Goal: Transaction & Acquisition: Purchase product/service

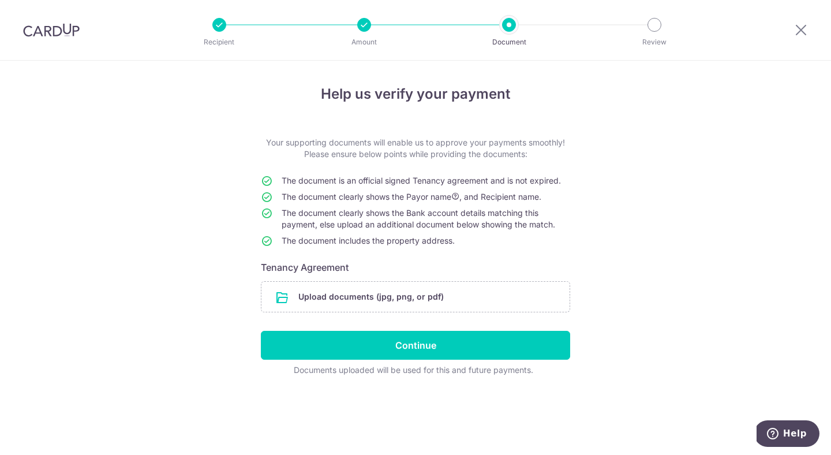
click at [333, 309] on input "file" at bounding box center [416, 297] width 308 height 30
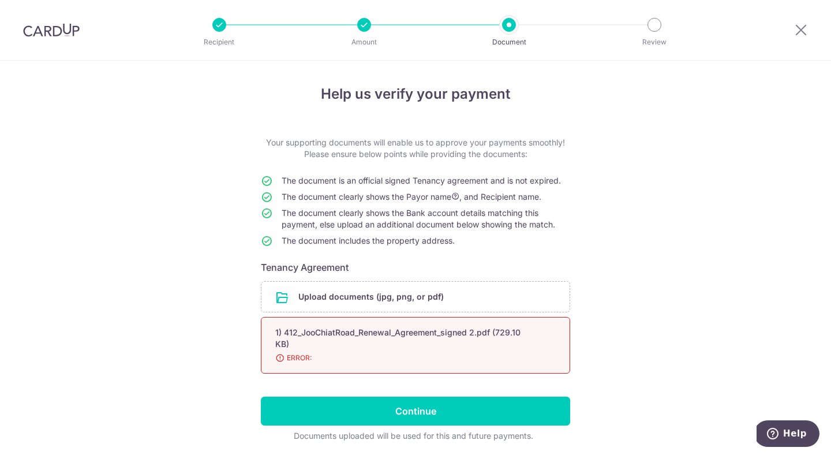
click at [377, 338] on div "1) 412_JooChiatRoad_Renewal_Agreement_signed 2.pdf (729.10 KB)" at bounding box center [401, 338] width 253 height 23
click at [291, 355] on span "ERROR:" at bounding box center [401, 358] width 253 height 12
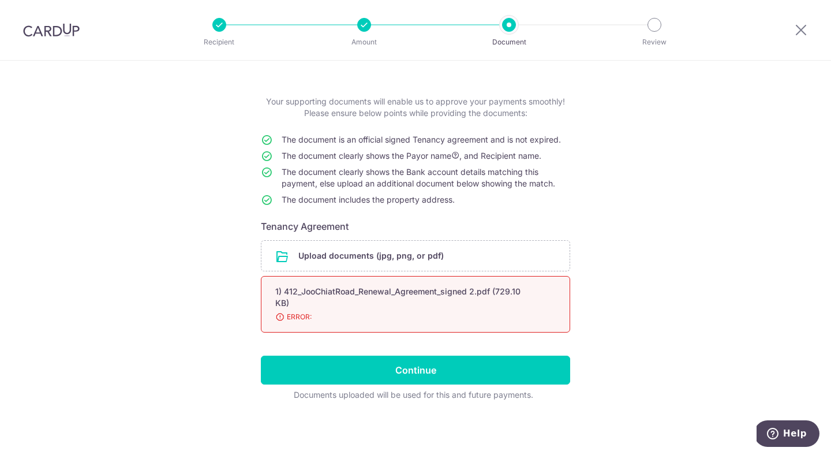
click at [439, 301] on div "1) 412_JooChiatRoad_Renewal_Agreement_signed 2.pdf (729.10 KB)" at bounding box center [401, 297] width 253 height 23
click at [404, 263] on input "file" at bounding box center [416, 256] width 308 height 30
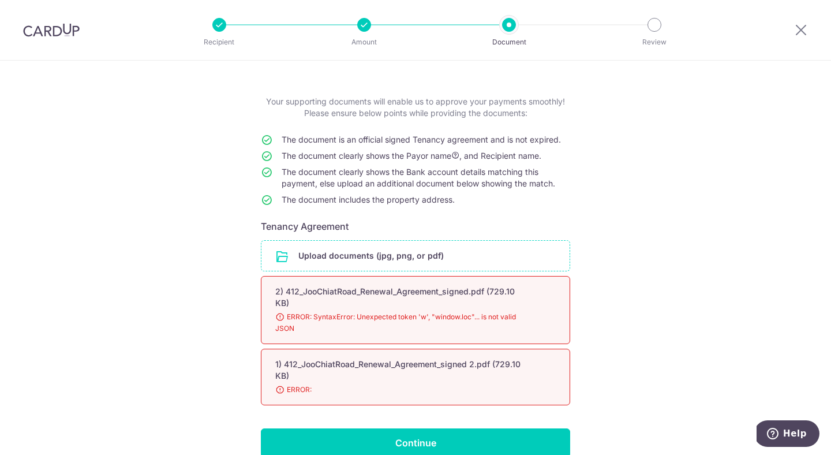
click at [471, 261] on input "file" at bounding box center [416, 256] width 308 height 30
click at [398, 259] on input "file" at bounding box center [416, 256] width 308 height 30
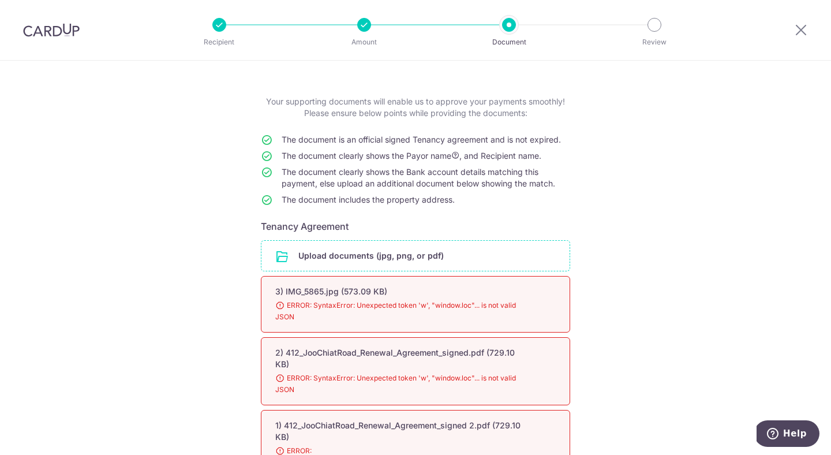
scroll to position [175, 0]
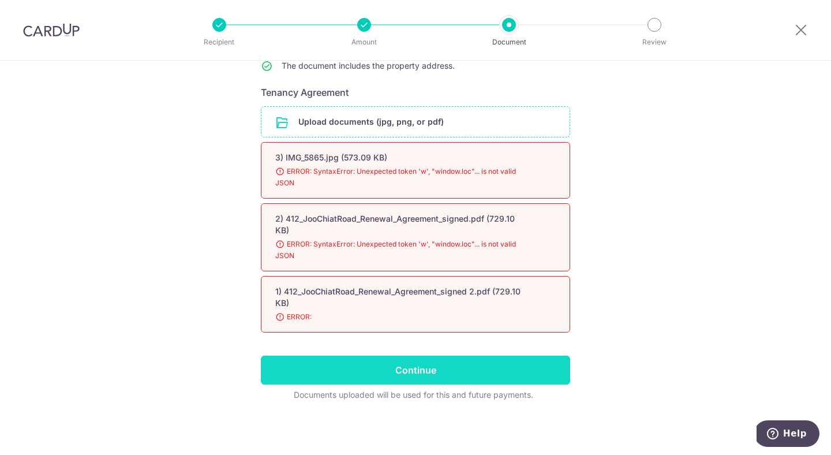
click at [421, 358] on input "Continue" at bounding box center [415, 370] width 309 height 29
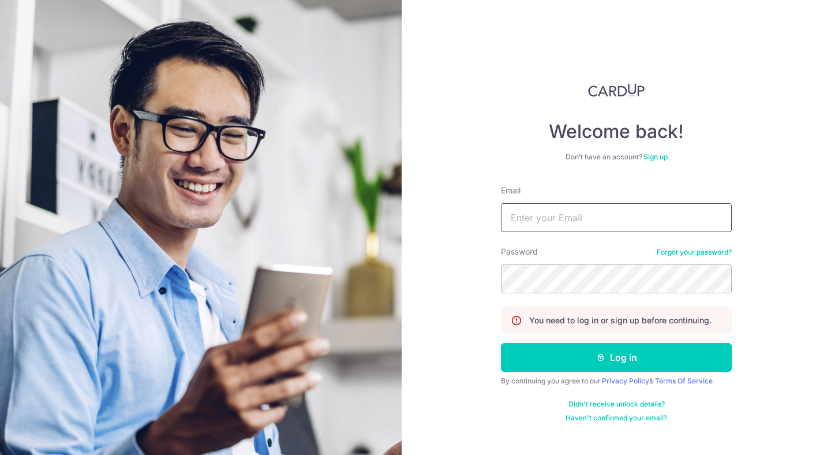
click at [578, 224] on input "Email" at bounding box center [616, 217] width 231 height 29
type input "karabensley@gmail.com"
click at [501, 343] on button "Log in" at bounding box center [616, 357] width 231 height 29
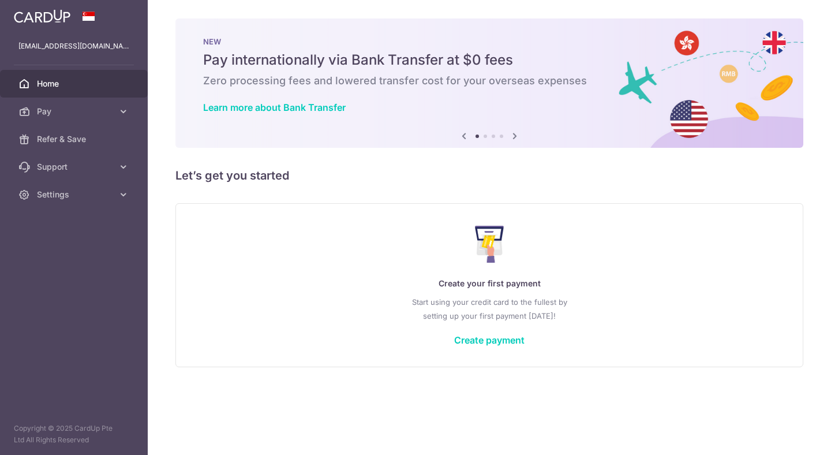
click at [500, 326] on div "Create your first payment Start using your credit card to the fullest by settin…" at bounding box center [489, 284] width 599 height 137
click at [497, 338] on link "Create payment" at bounding box center [489, 340] width 70 height 12
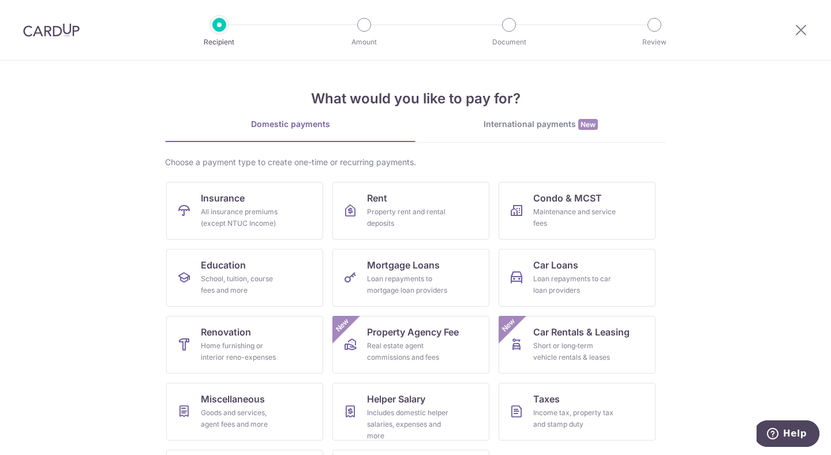
click at [61, 30] on img at bounding box center [51, 30] width 57 height 14
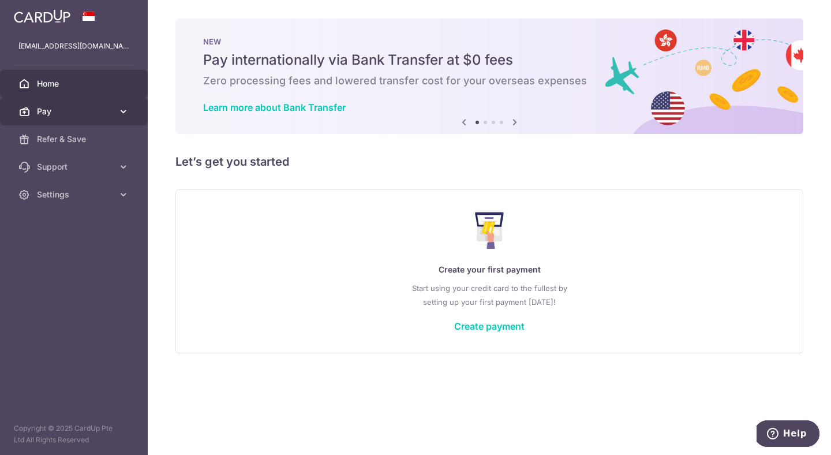
click at [49, 115] on span "Pay" at bounding box center [75, 112] width 76 height 12
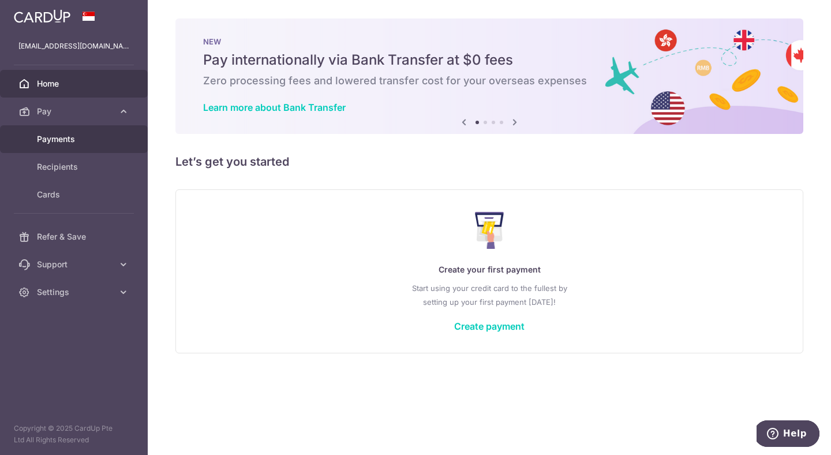
click at [50, 137] on span "Payments" at bounding box center [75, 139] width 76 height 12
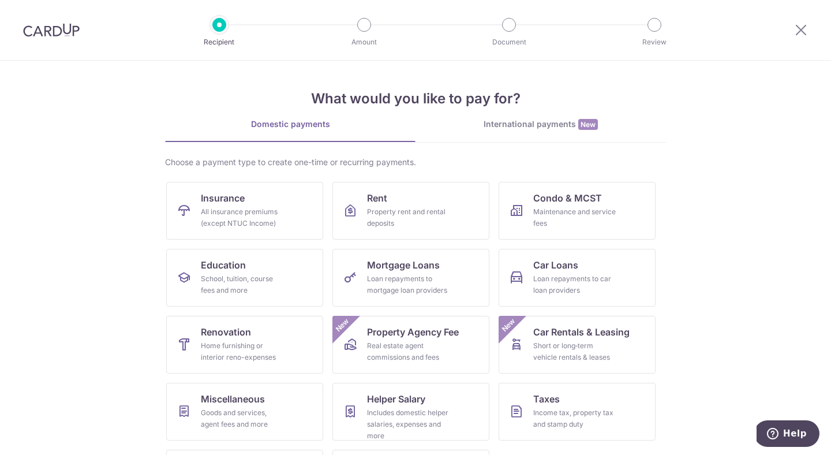
click at [33, 28] on img at bounding box center [51, 30] width 57 height 14
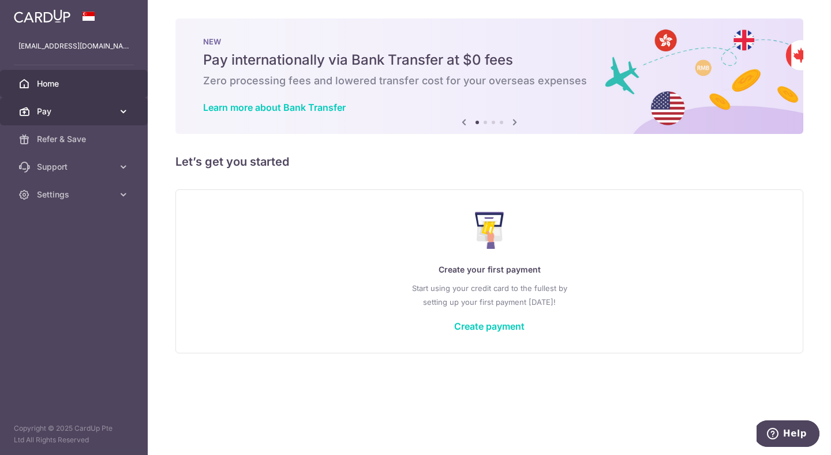
click at [54, 115] on span "Pay" at bounding box center [75, 112] width 76 height 12
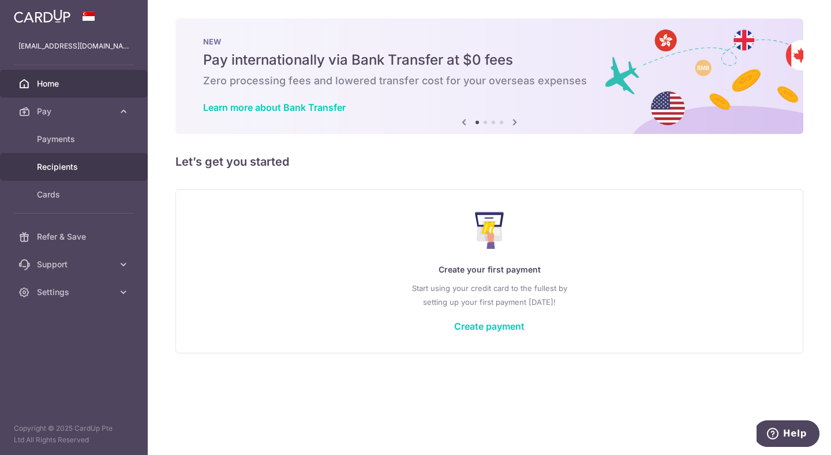
click at [53, 170] on span "Recipients" at bounding box center [75, 167] width 76 height 12
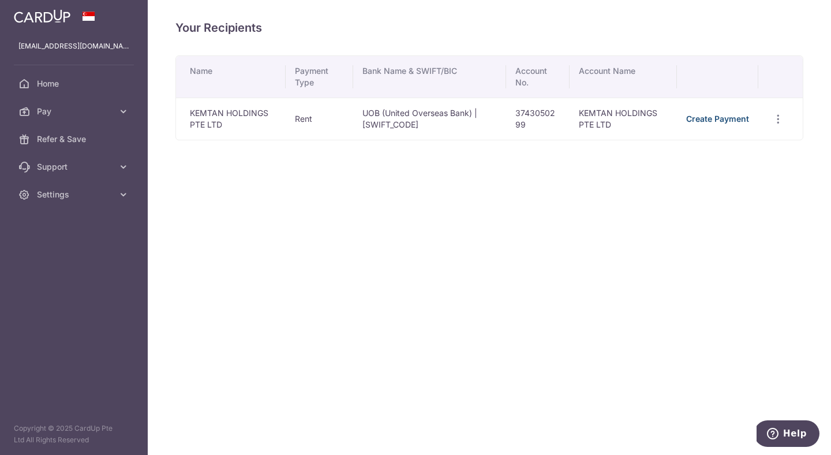
click at [714, 122] on link "Create Payment" at bounding box center [717, 119] width 63 height 10
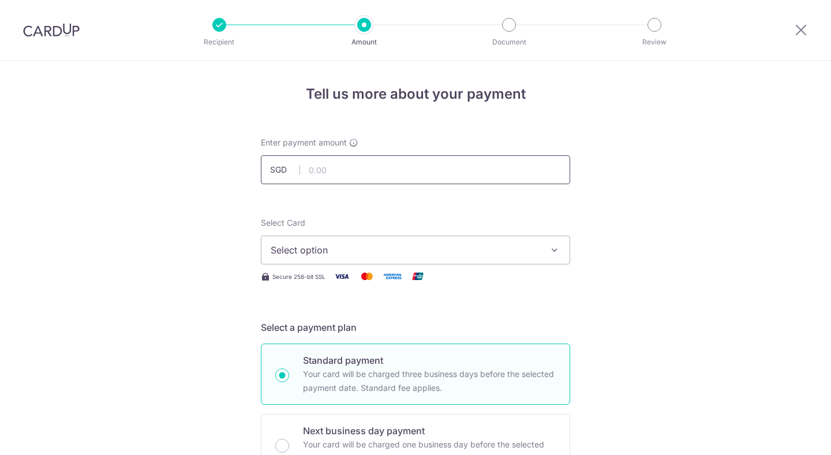
click at [388, 171] on input "text" at bounding box center [415, 169] width 309 height 29
type input "5,068.50"
click at [395, 249] on span "Select option" at bounding box center [405, 250] width 269 height 14
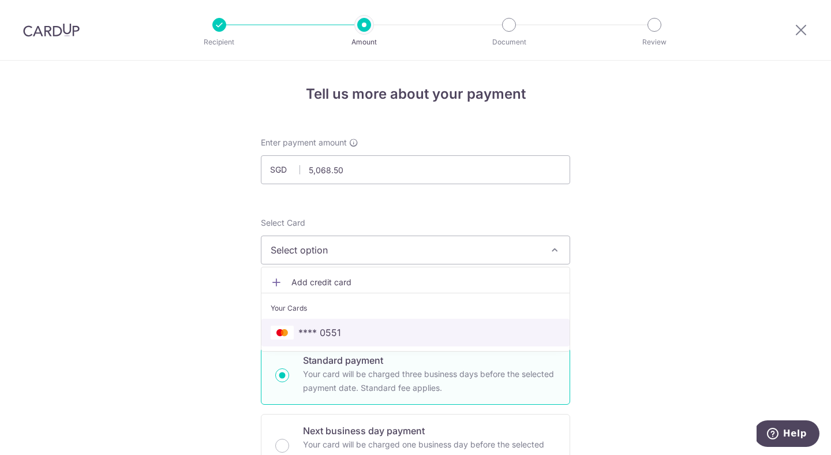
click at [389, 332] on span "**** 0551" at bounding box center [416, 333] width 290 height 14
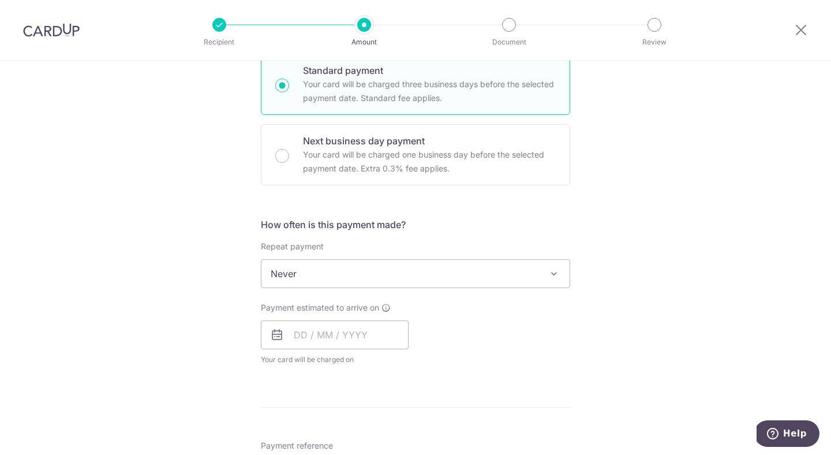
scroll to position [292, 0]
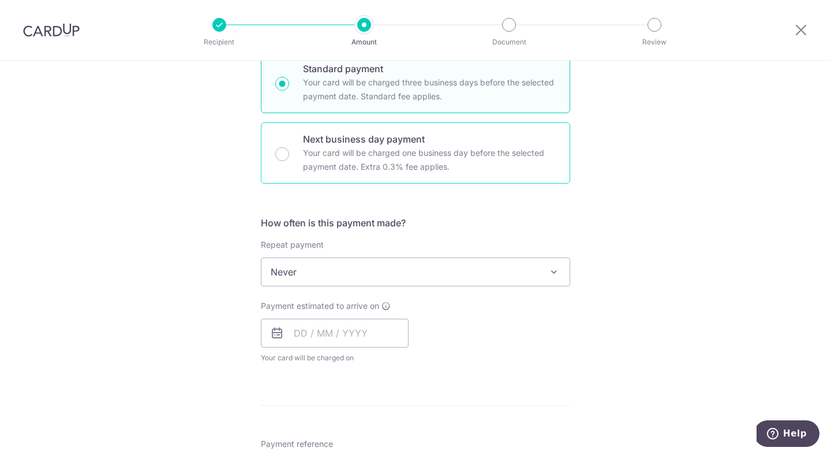
click at [286, 160] on div "Next business day payment Your card will be charged one business day before the…" at bounding box center [415, 152] width 309 height 61
radio input "false"
radio input "true"
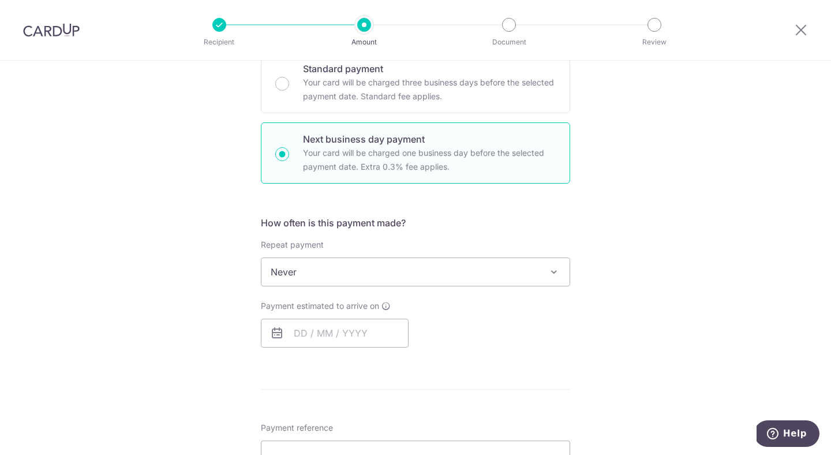
click at [313, 275] on span "Never" at bounding box center [416, 272] width 308 height 28
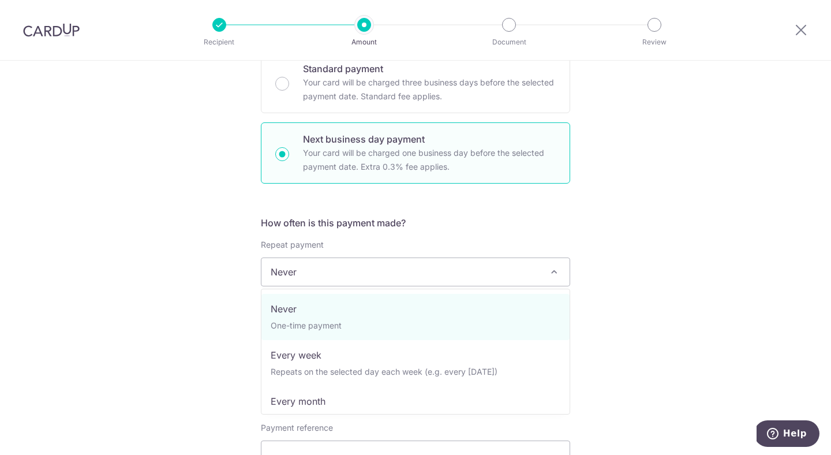
click at [313, 275] on span "Never" at bounding box center [416, 272] width 308 height 28
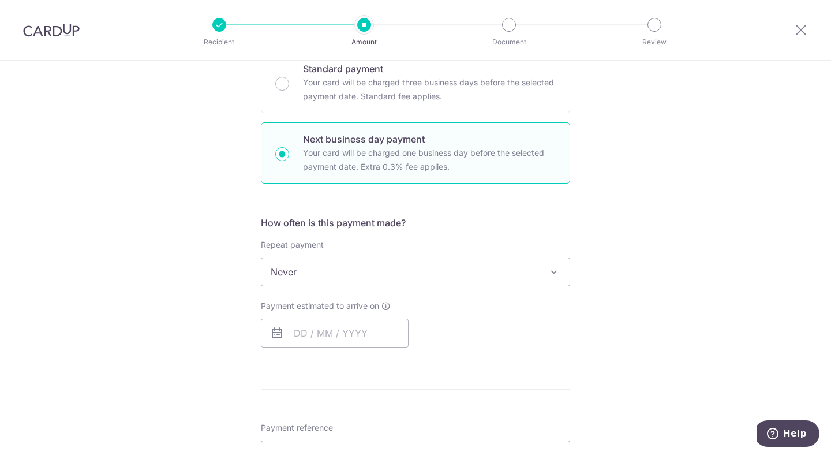
scroll to position [313, 0]
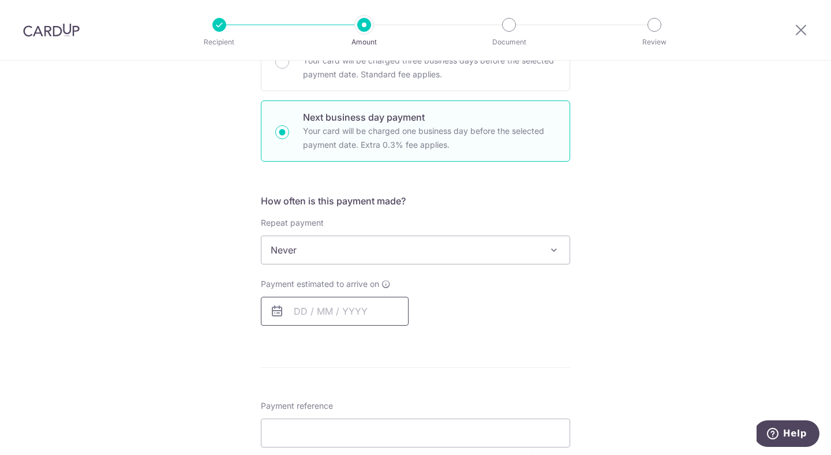
click at [299, 309] on input "text" at bounding box center [335, 311] width 148 height 29
click at [539, 324] on div "Payment estimated to arrive on Prev Next Aug Sep Oct Nov Dec 2025 2026 2027 202…" at bounding box center [415, 301] width 323 height 47
click at [383, 302] on input "text" at bounding box center [335, 311] width 148 height 29
click at [356, 435] on link "13" at bounding box center [354, 439] width 18 height 18
type input "13/08/2025"
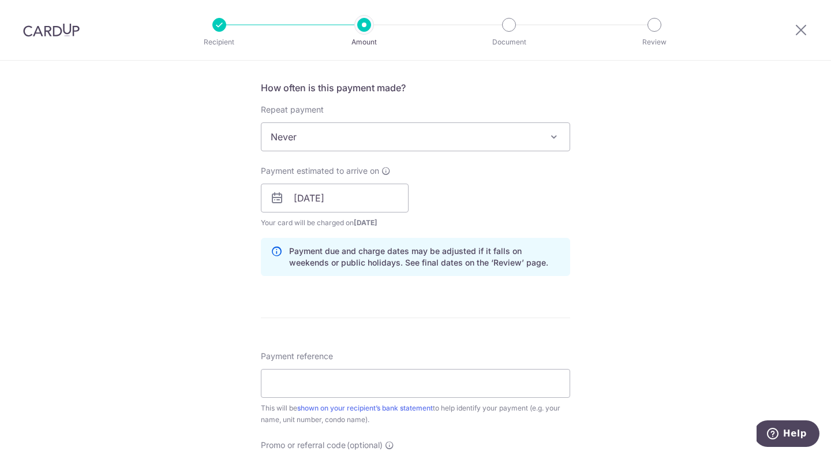
scroll to position [478, 0]
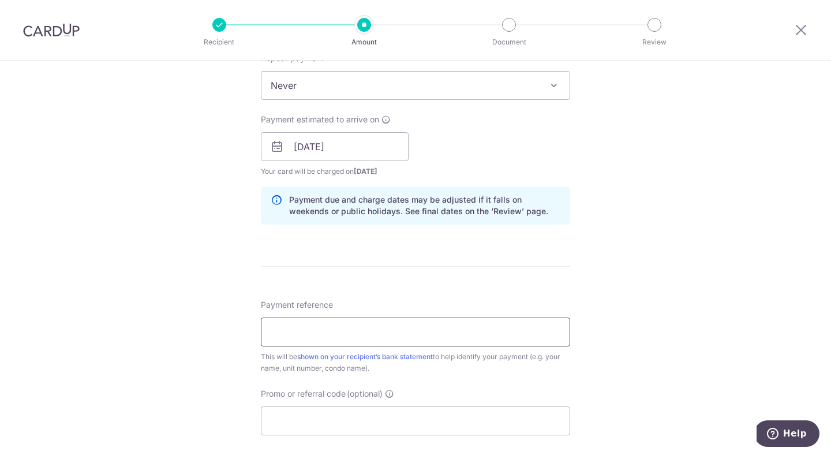
click at [391, 332] on input "Payment reference" at bounding box center [415, 331] width 309 height 29
type input "AUG RENT"
click at [409, 413] on input "Promo or referral code (optional)" at bounding box center [415, 420] width 309 height 29
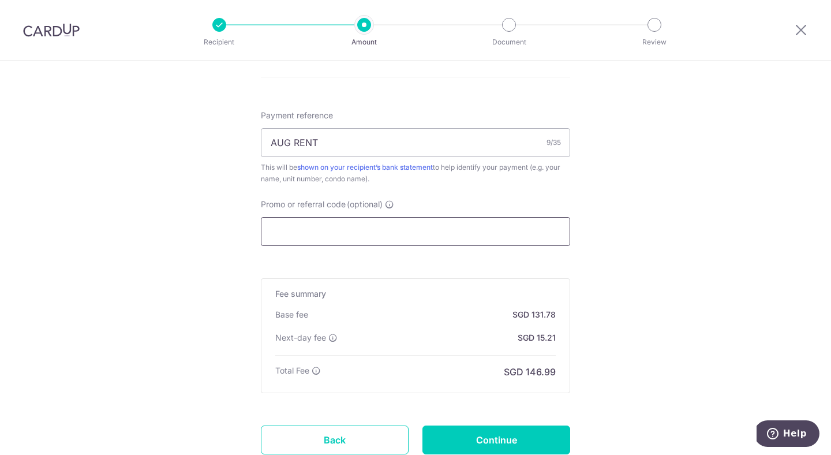
scroll to position [753, 0]
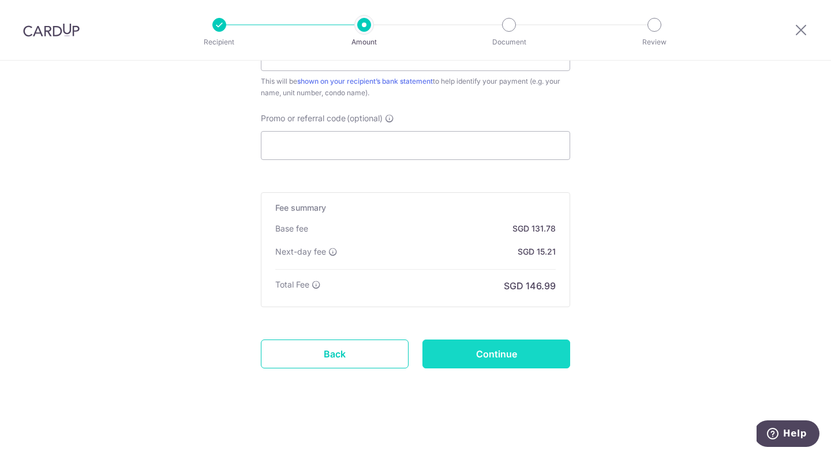
click at [502, 354] on input "Continue" at bounding box center [497, 353] width 148 height 29
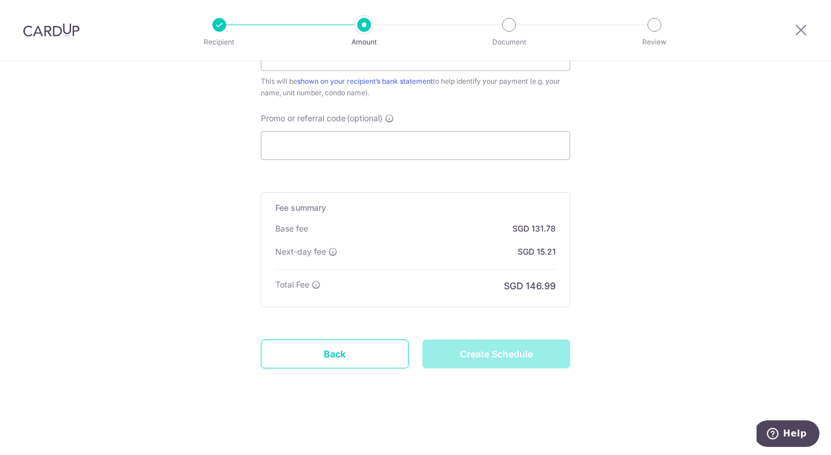
type input "Create Schedule"
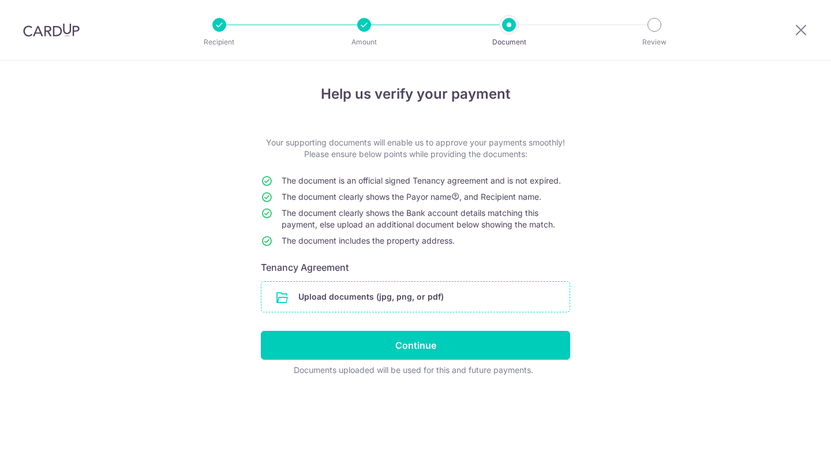
click at [337, 295] on input "file" at bounding box center [416, 297] width 308 height 30
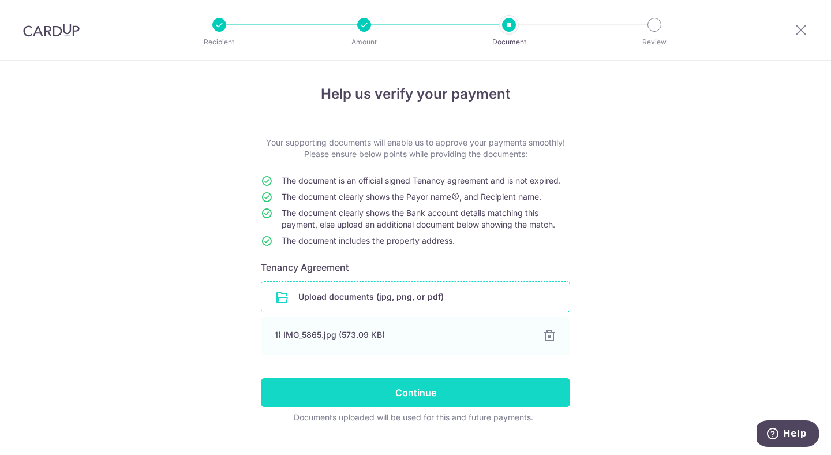
click at [444, 399] on input "Continue" at bounding box center [415, 392] width 309 height 29
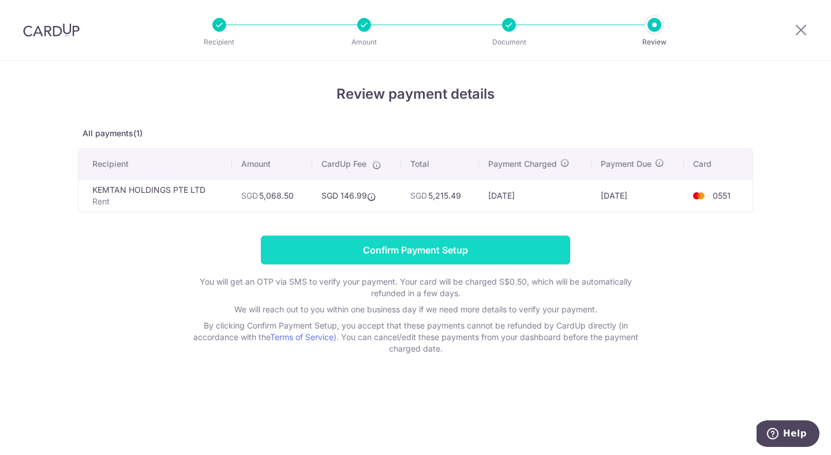
click at [485, 254] on input "Confirm Payment Setup" at bounding box center [415, 250] width 309 height 29
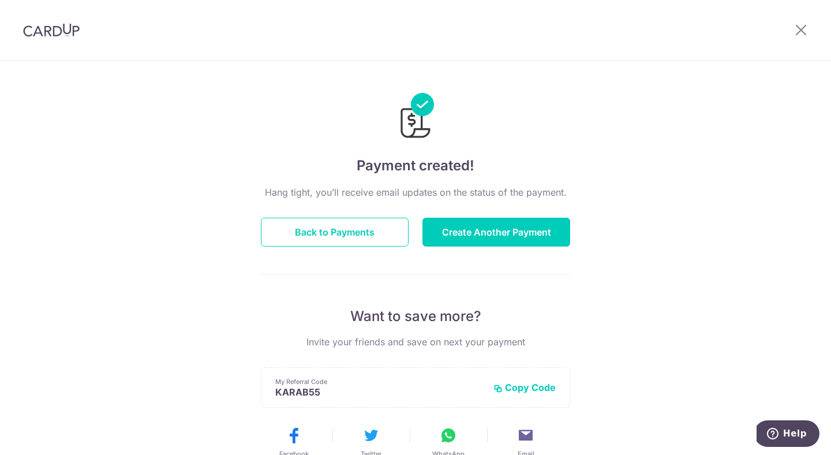
scroll to position [57, 0]
